Goal: Transaction & Acquisition: Purchase product/service

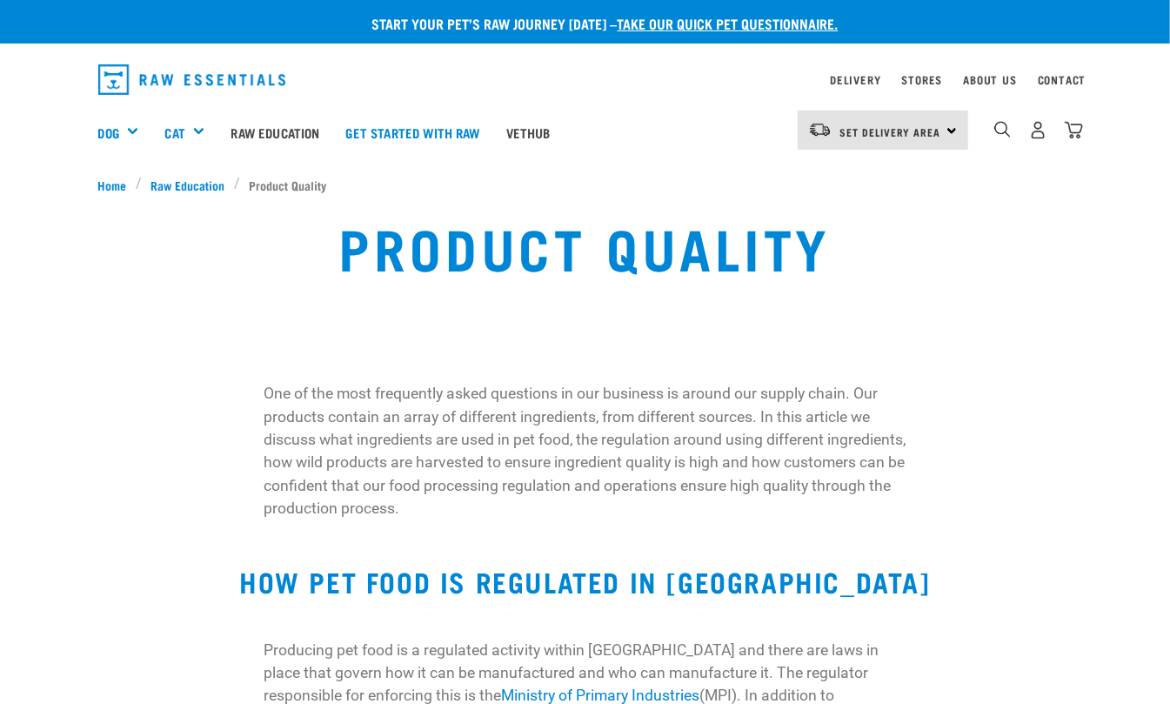
click at [129, 84] on img "dropdown navigation" at bounding box center [192, 79] width 188 height 30
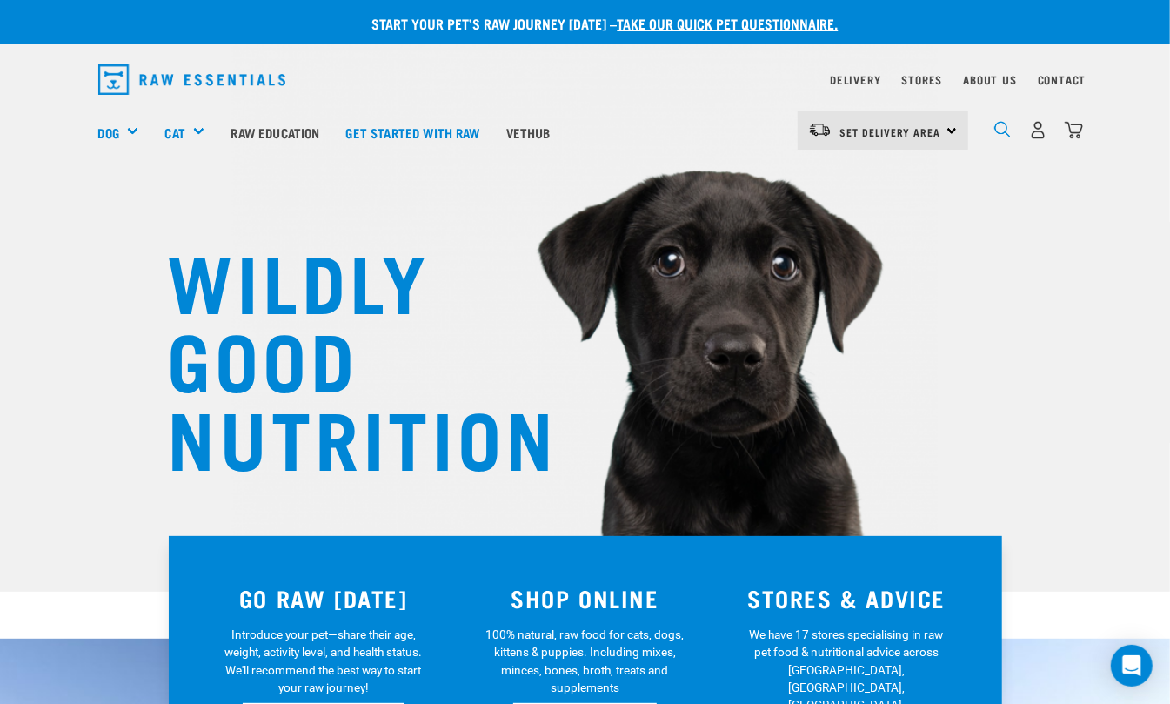
click at [1007, 122] on img "dropdown navigation" at bounding box center [1002, 129] width 17 height 17
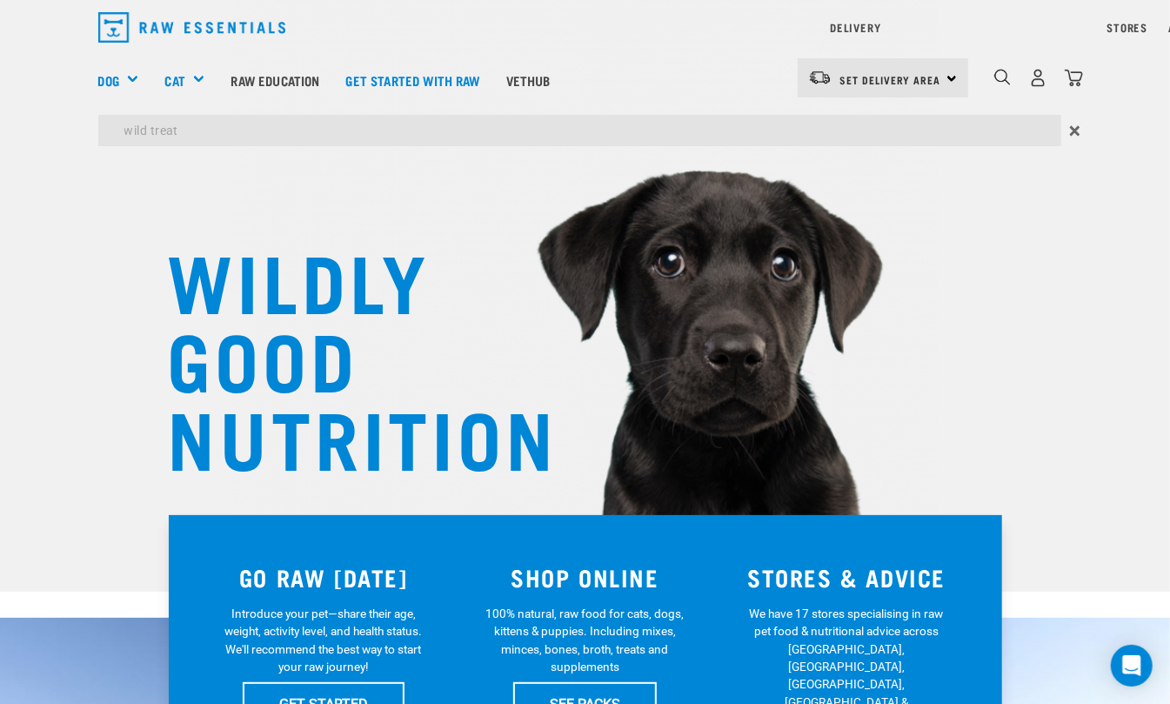
type input "wild treat"
click at [783, 127] on input "wild treat" at bounding box center [579, 130] width 963 height 31
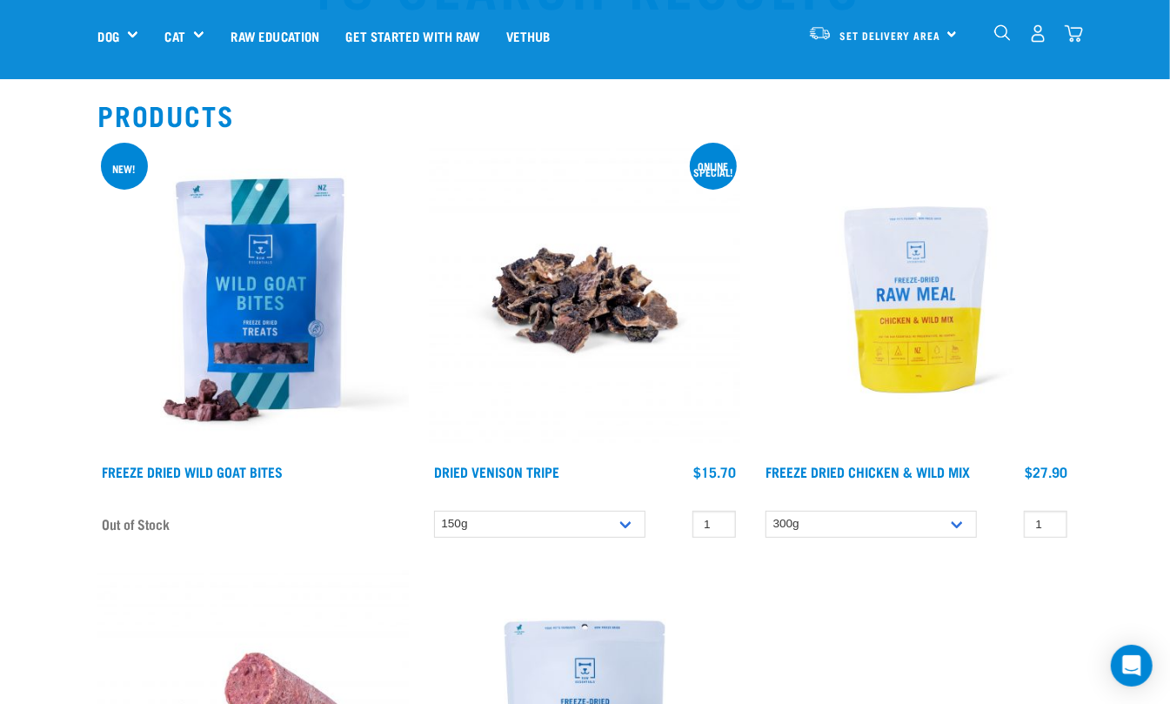
scroll to position [348, 0]
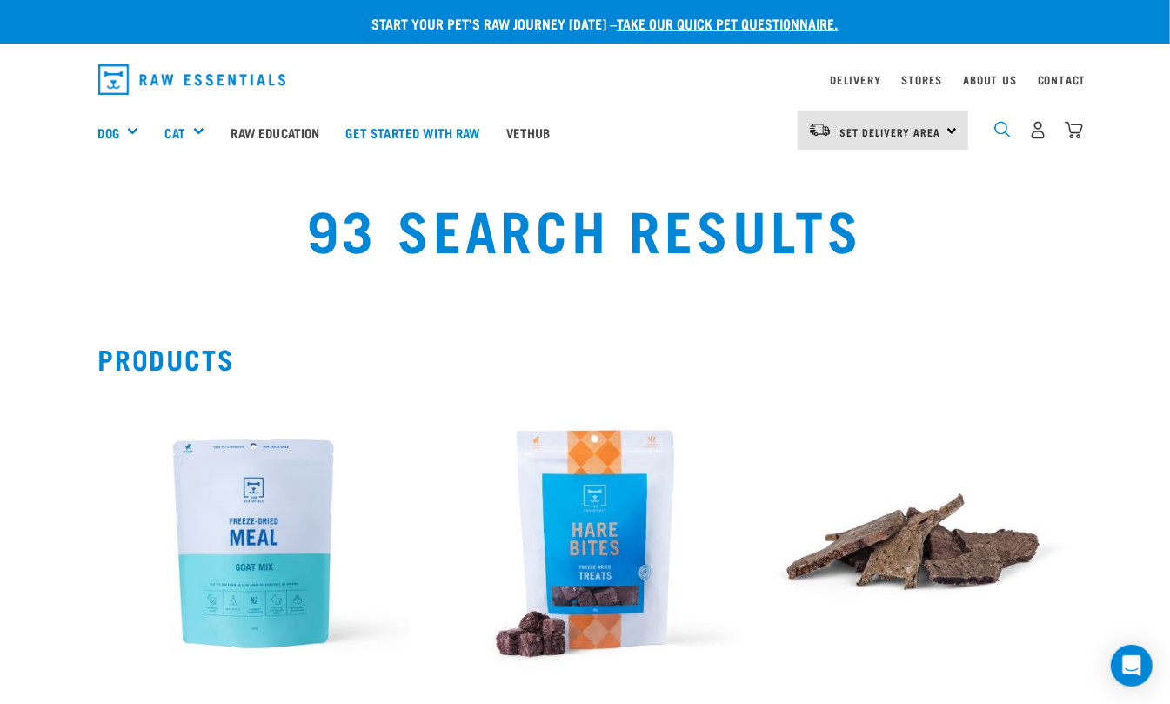
click at [1004, 133] on img "dropdown navigation" at bounding box center [1002, 129] width 17 height 17
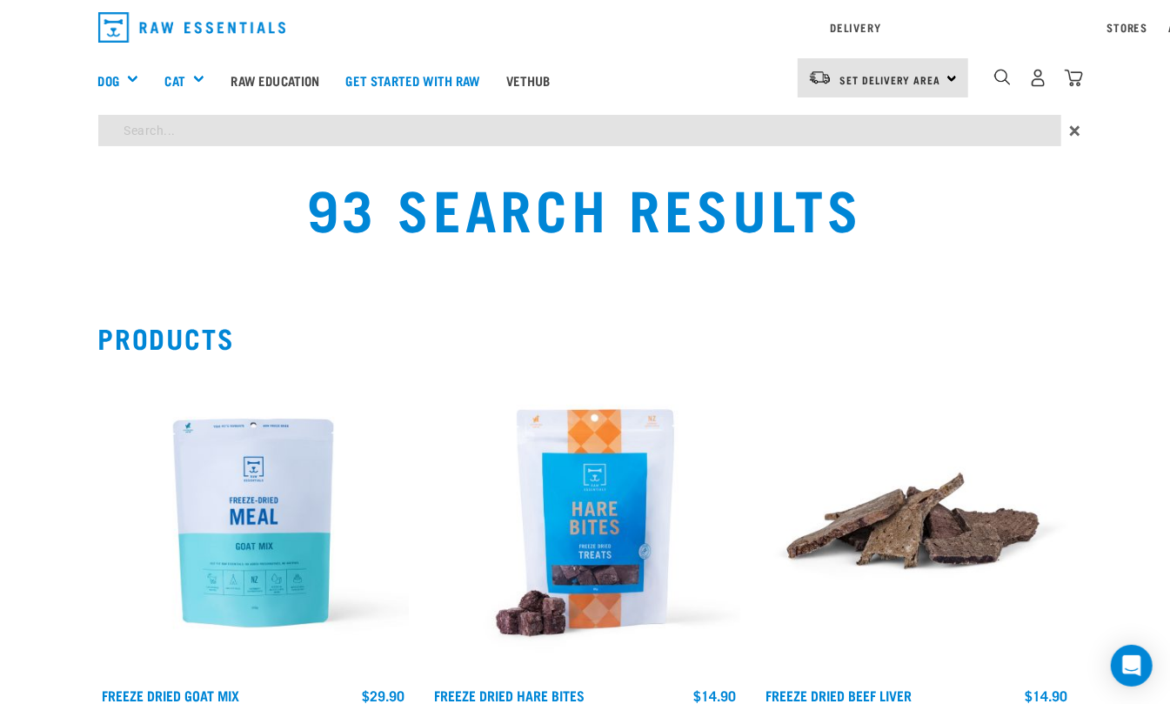
type input "treat"
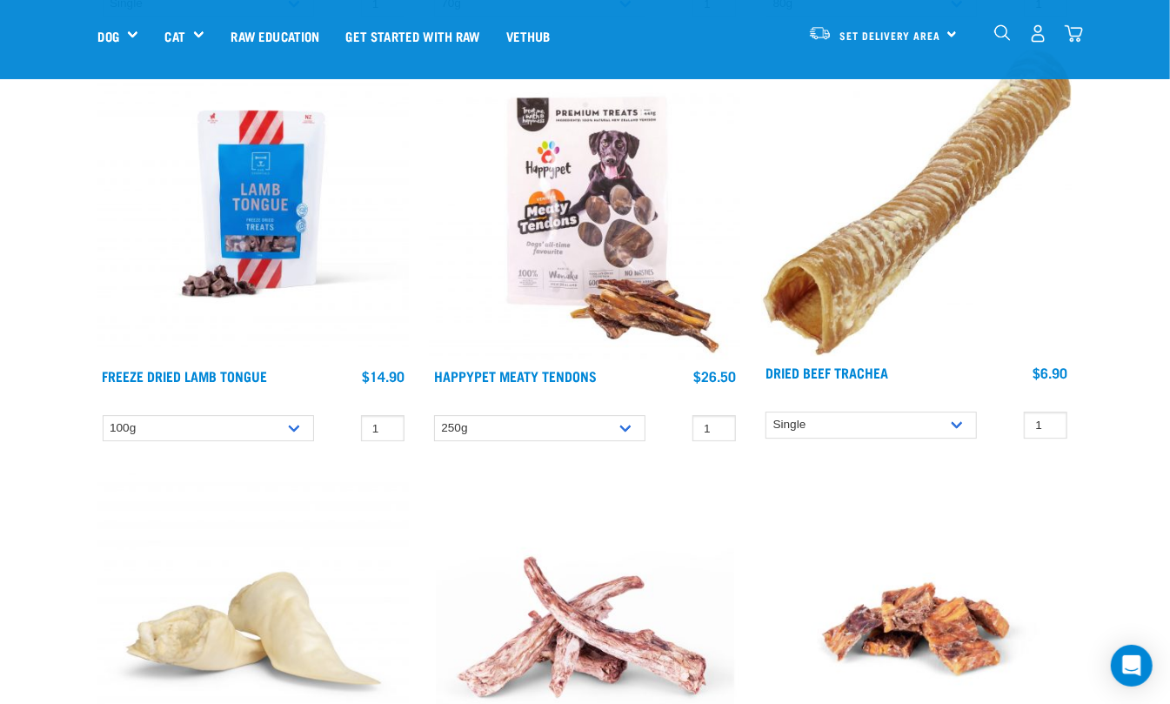
scroll to position [6146, 0]
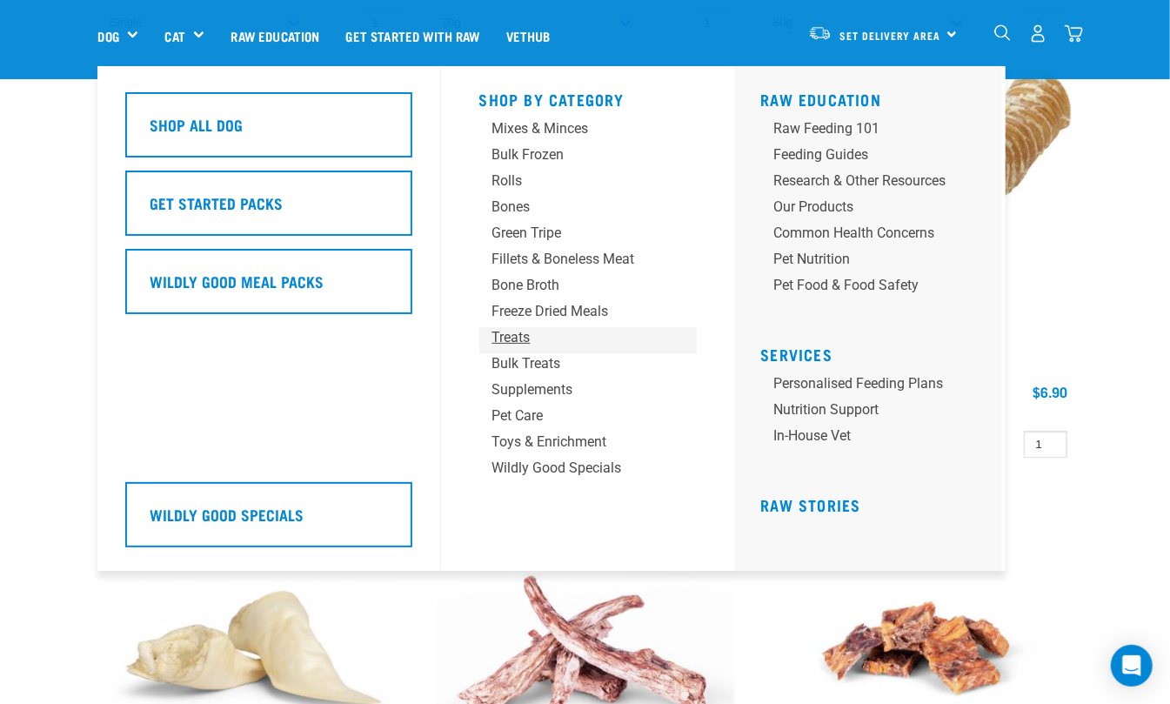
click at [512, 329] on div "Treats" at bounding box center [573, 337] width 163 height 21
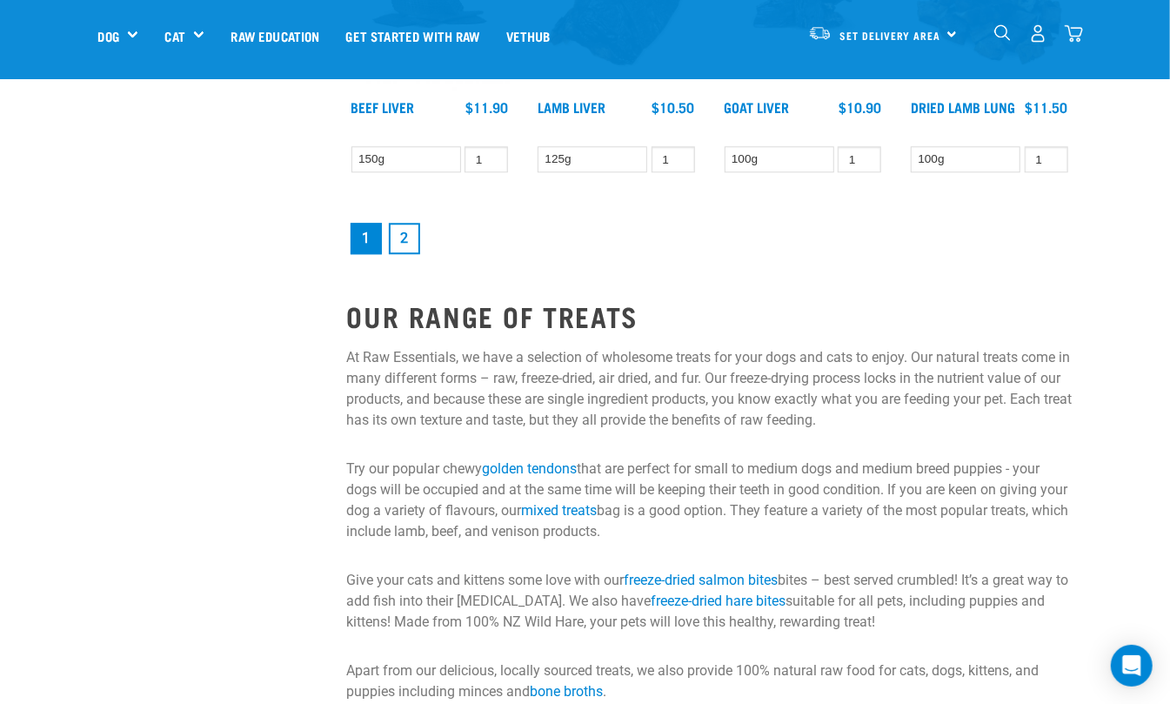
scroll to position [2319, 0]
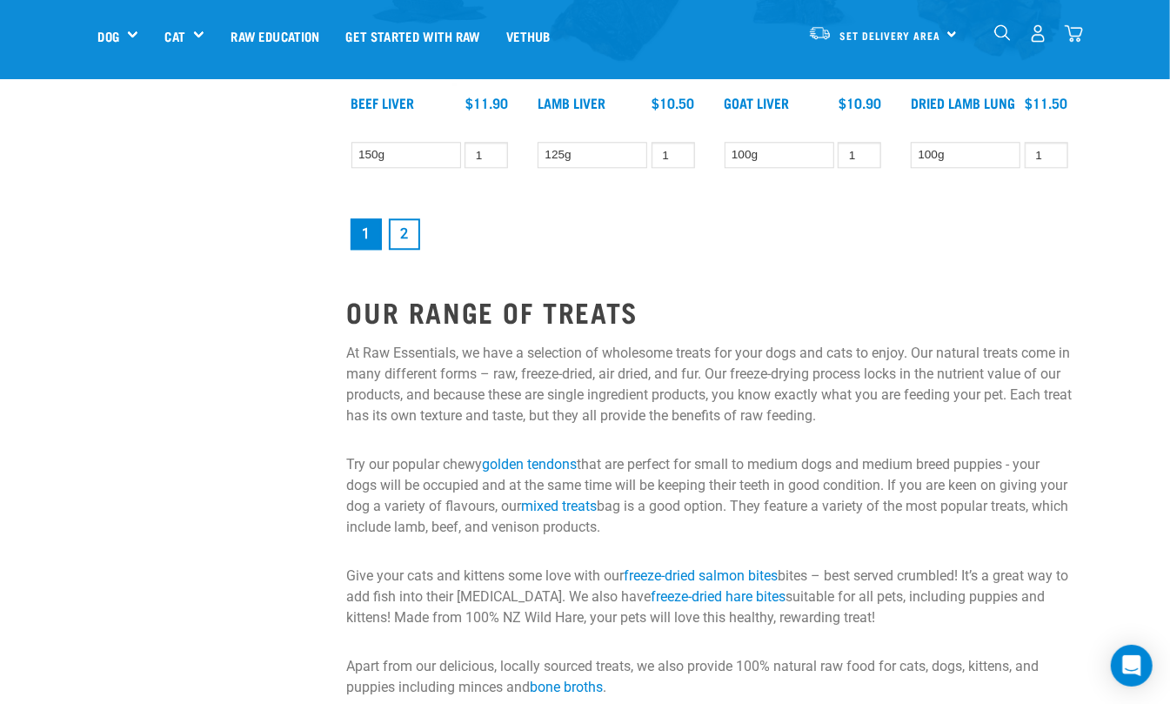
click at [401, 226] on link "2" at bounding box center [404, 233] width 31 height 31
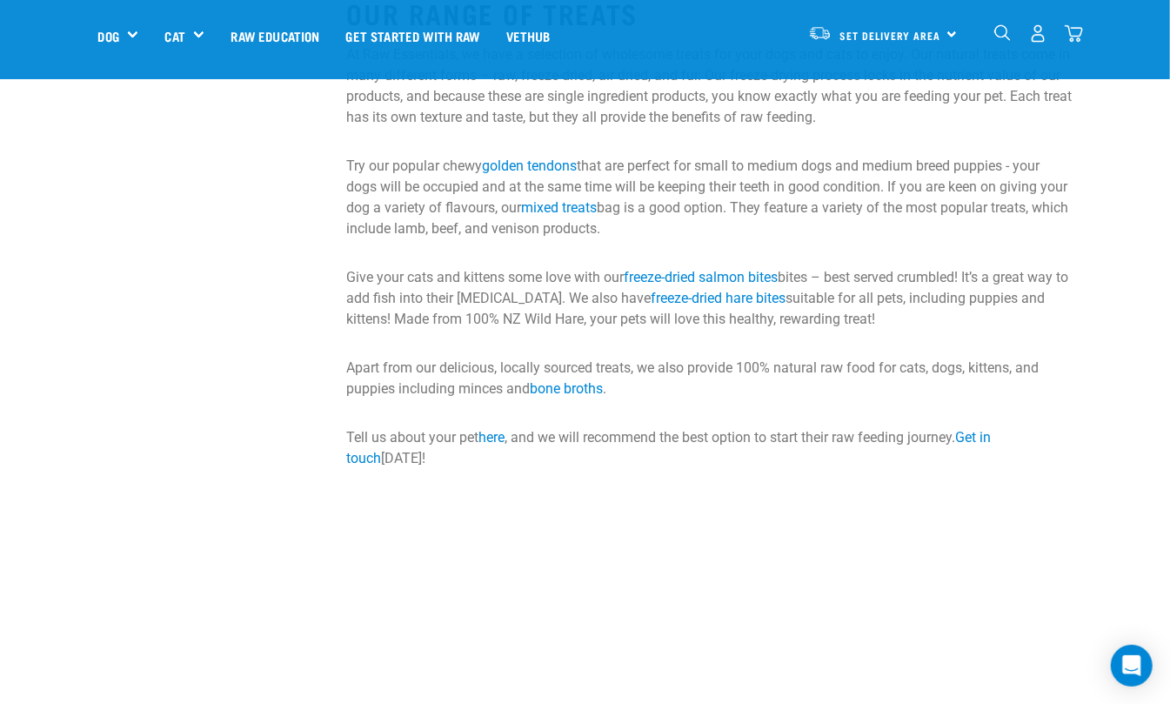
scroll to position [2667, 0]
